Goal: Check status: Check status

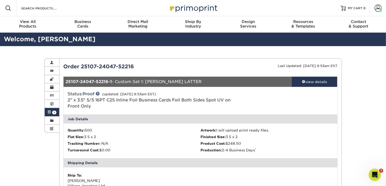
scroll to position [199, 0]
drag, startPoint x: 8, startPoint y: 8, endPoint x: 380, endPoint y: 180, distance: 410.4
click at [377, 174] on icon "Open Intercom Messenger" at bounding box center [374, 174] width 8 height 8
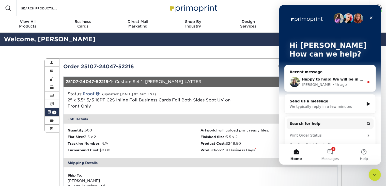
click at [346, 86] on div "Irene • 4h ago" at bounding box center [333, 84] width 63 height 5
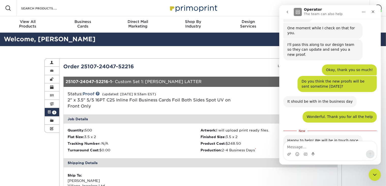
scroll to position [208, 0]
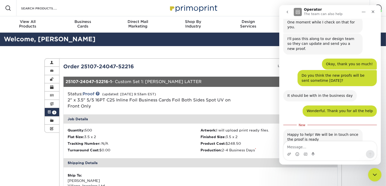
click at [374, 173] on icon "Close Intercom Messenger" at bounding box center [374, 174] width 6 height 6
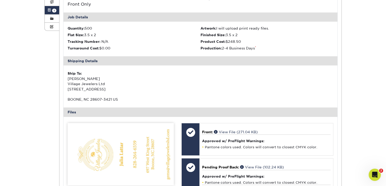
scroll to position [0, 0]
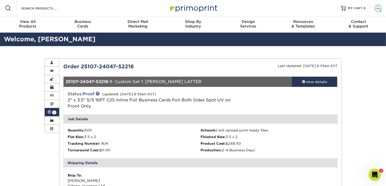
click at [374, 6] on link "Account" at bounding box center [378, 8] width 16 height 16
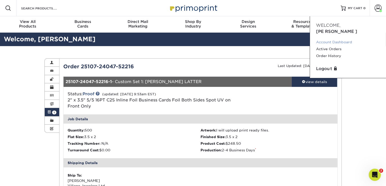
click at [345, 39] on link "Account Dashboard" at bounding box center [348, 42] width 64 height 7
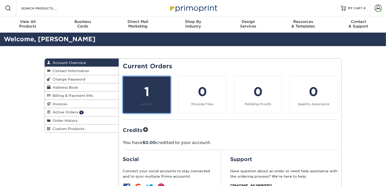
click at [136, 92] on div "1" at bounding box center [146, 91] width 41 height 18
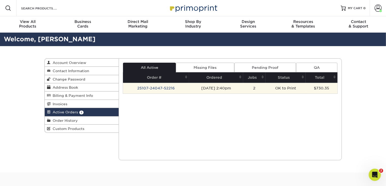
click at [158, 88] on td "25107-24047-52216" at bounding box center [156, 88] width 66 height 11
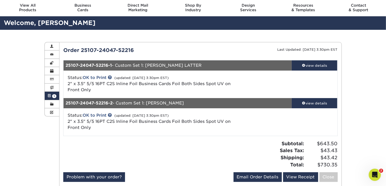
scroll to position [25, 0]
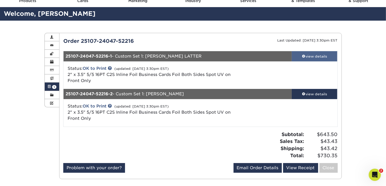
click at [313, 54] on div "view details" at bounding box center [315, 56] width 46 height 5
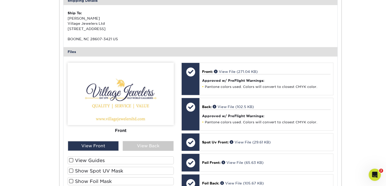
scroll to position [178, 0]
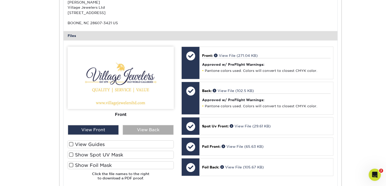
click at [168, 125] on div "View Back" at bounding box center [148, 130] width 51 height 10
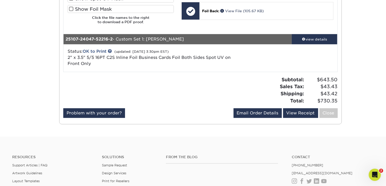
scroll to position [356, 0]
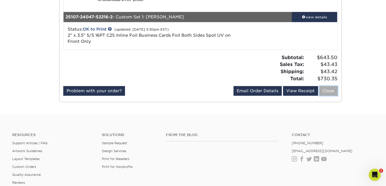
click at [332, 90] on link "Close" at bounding box center [329, 91] width 18 height 10
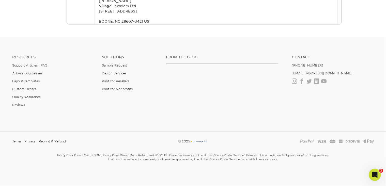
scroll to position [0, 0]
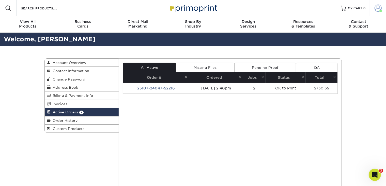
click at [376, 9] on span at bounding box center [378, 8] width 7 height 7
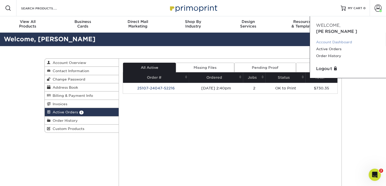
click at [350, 39] on link "Account Dashboard" at bounding box center [348, 42] width 64 height 7
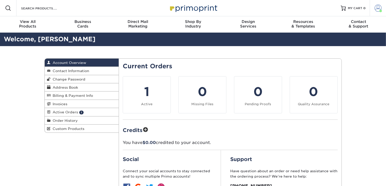
click at [376, 10] on span at bounding box center [378, 8] width 7 height 7
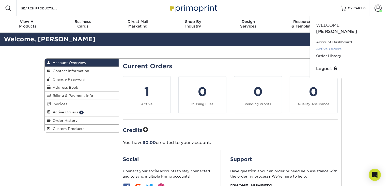
click at [333, 46] on link "Active Orders" at bounding box center [348, 49] width 64 height 7
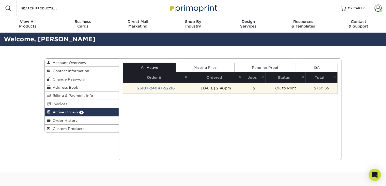
click at [158, 89] on td "25107-24047-52216" at bounding box center [156, 88] width 66 height 11
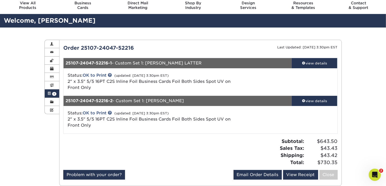
scroll to position [51, 0]
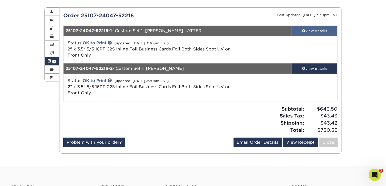
click at [306, 31] on div "view details" at bounding box center [315, 30] width 46 height 5
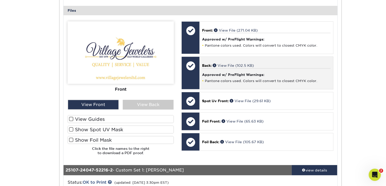
scroll to position [204, 0]
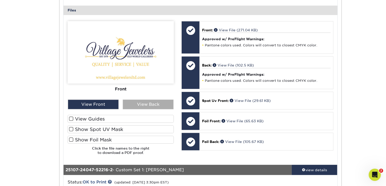
click at [147, 106] on div "View Back" at bounding box center [148, 104] width 51 height 10
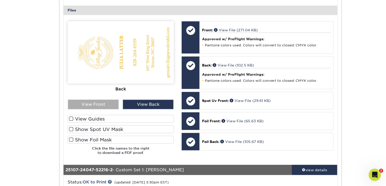
click at [106, 102] on div "View Front" at bounding box center [93, 104] width 51 height 10
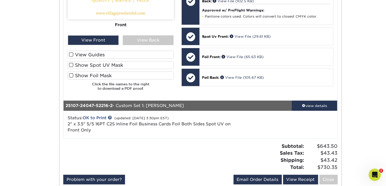
scroll to position [331, 0]
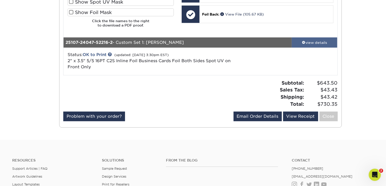
click at [322, 42] on div "view details" at bounding box center [315, 42] width 46 height 5
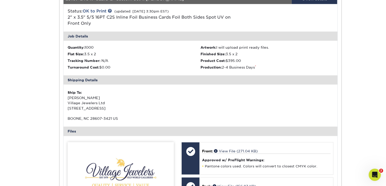
scroll to position [483, 0]
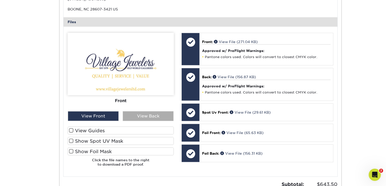
click at [159, 120] on div "View Back" at bounding box center [148, 116] width 51 height 10
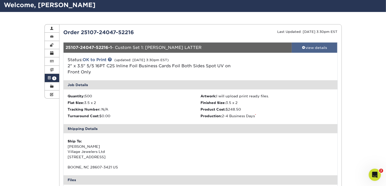
scroll to position [25, 0]
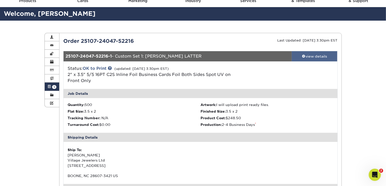
click at [302, 55] on span at bounding box center [304, 56] width 4 height 4
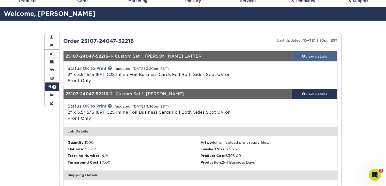
click at [302, 52] on link "view details" at bounding box center [315, 56] width 46 height 10
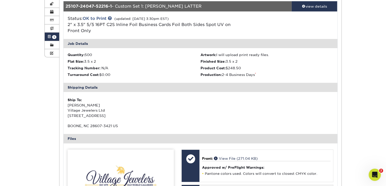
scroll to position [178, 0]
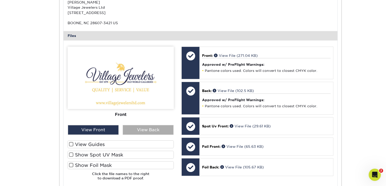
click at [134, 129] on div "View Back" at bounding box center [148, 130] width 51 height 10
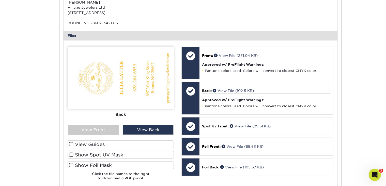
scroll to position [25, 0]
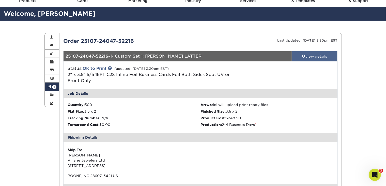
click at [330, 54] on div "view details" at bounding box center [315, 56] width 46 height 5
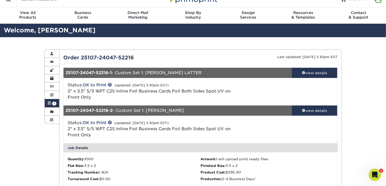
scroll to position [0, 0]
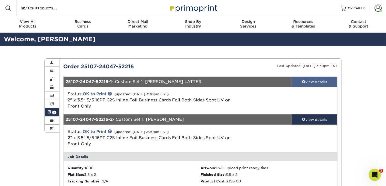
click at [308, 82] on div "view details" at bounding box center [315, 81] width 46 height 5
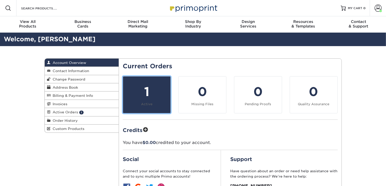
click at [141, 103] on small "Active" at bounding box center [146, 104] width 11 height 4
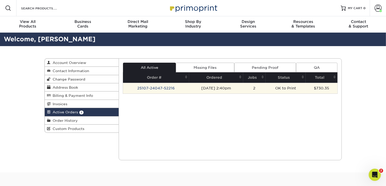
click at [156, 88] on td "25107-24047-52216" at bounding box center [156, 88] width 66 height 11
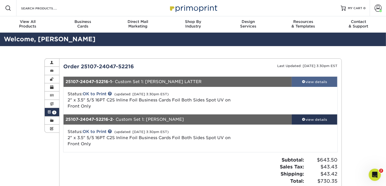
click at [307, 80] on div "view details" at bounding box center [315, 81] width 46 height 5
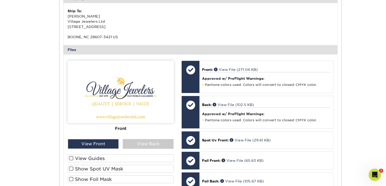
scroll to position [204, 0]
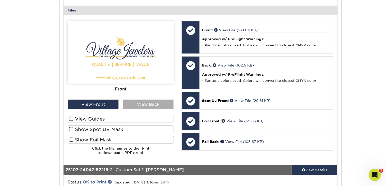
click at [149, 106] on div "View Back" at bounding box center [148, 104] width 51 height 10
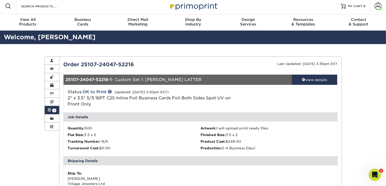
scroll to position [0, 0]
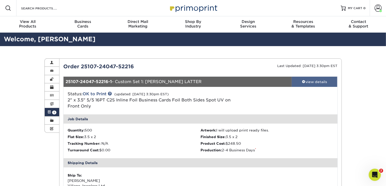
click at [312, 83] on div "view details" at bounding box center [315, 81] width 46 height 5
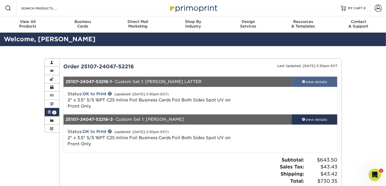
click at [315, 82] on div "view details" at bounding box center [315, 81] width 46 height 5
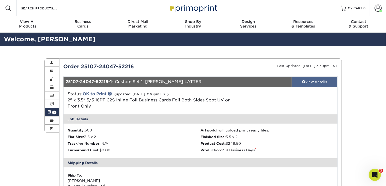
click at [315, 80] on div "view details" at bounding box center [315, 81] width 46 height 5
